Goal: Transaction & Acquisition: Download file/media

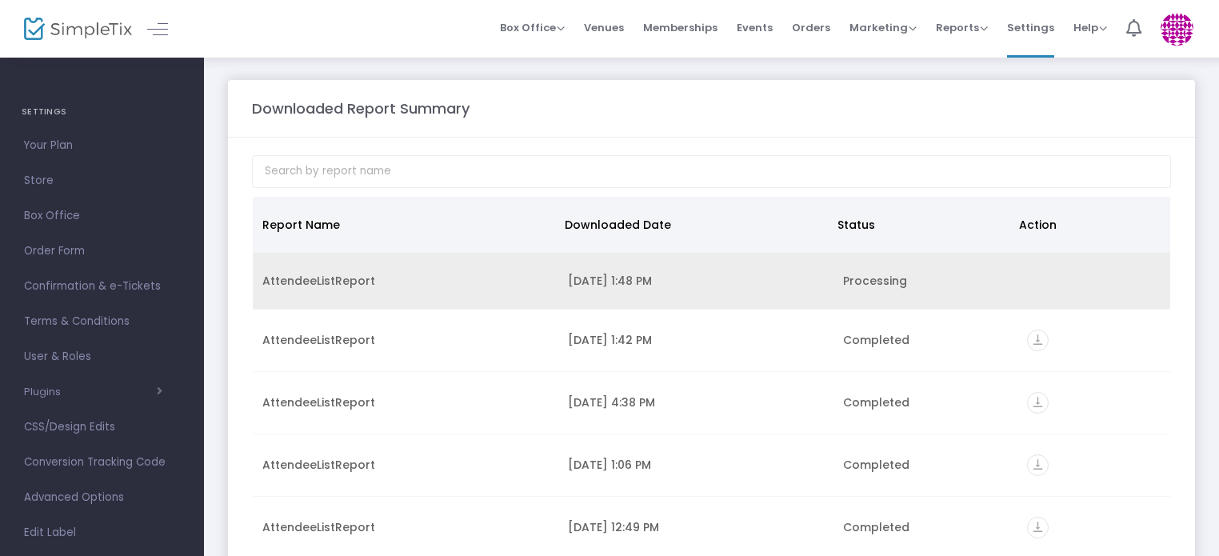
click at [623, 280] on div "[DATE] 1:48 PM" at bounding box center [696, 281] width 256 height 16
click at [322, 279] on div "AttendeeListReport" at bounding box center [405, 281] width 286 height 16
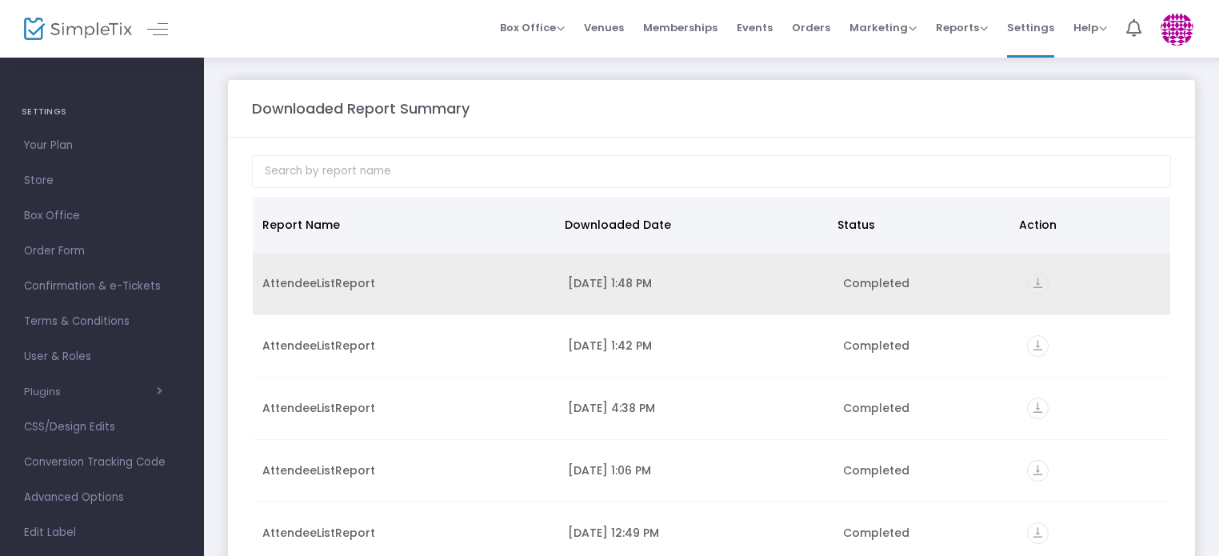
click at [1027, 283] on icon "vertical_align_bottom" at bounding box center [1038, 284] width 22 height 22
click at [1027, 285] on icon "vertical_align_bottom" at bounding box center [1038, 284] width 22 height 22
